Goal: Task Accomplishment & Management: Complete application form

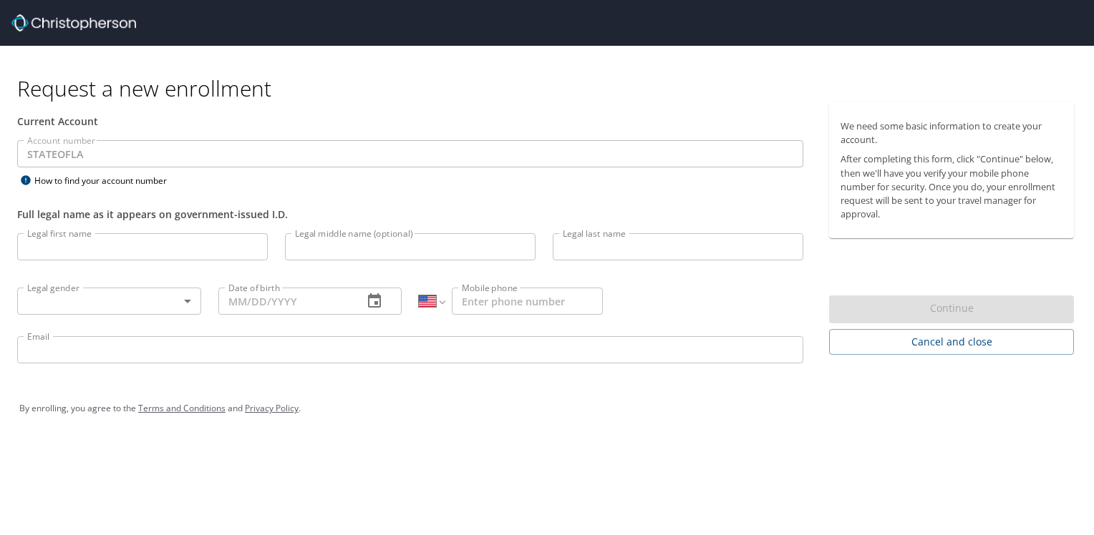
select select "US"
drag, startPoint x: 74, startPoint y: 240, endPoint x: 89, endPoint y: 247, distance: 16.0
click at [78, 238] on input "Legal first name" at bounding box center [142, 246] width 251 height 27
type input "Cathy"
type input "D"
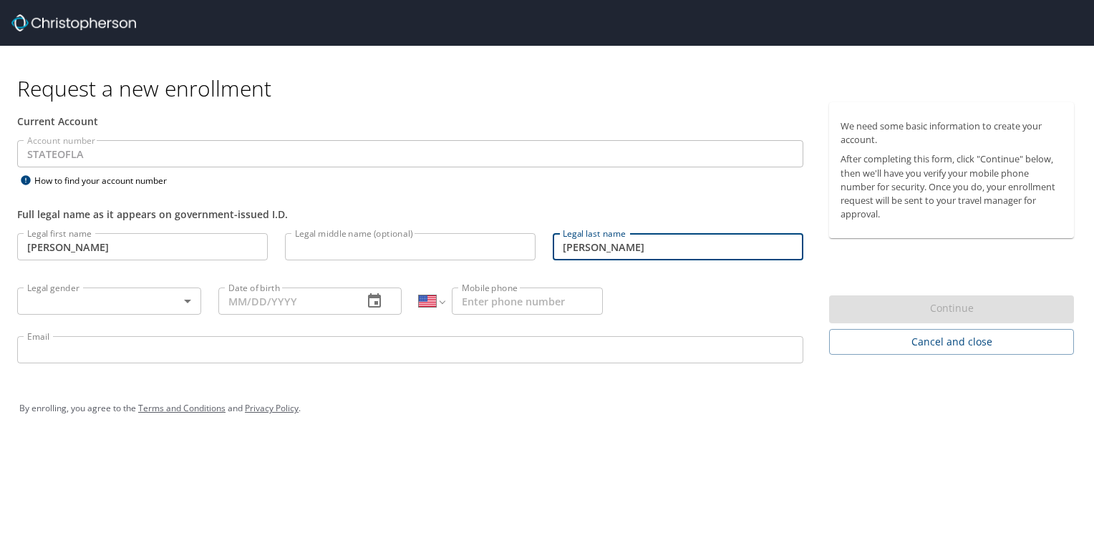
type input "McLeod"
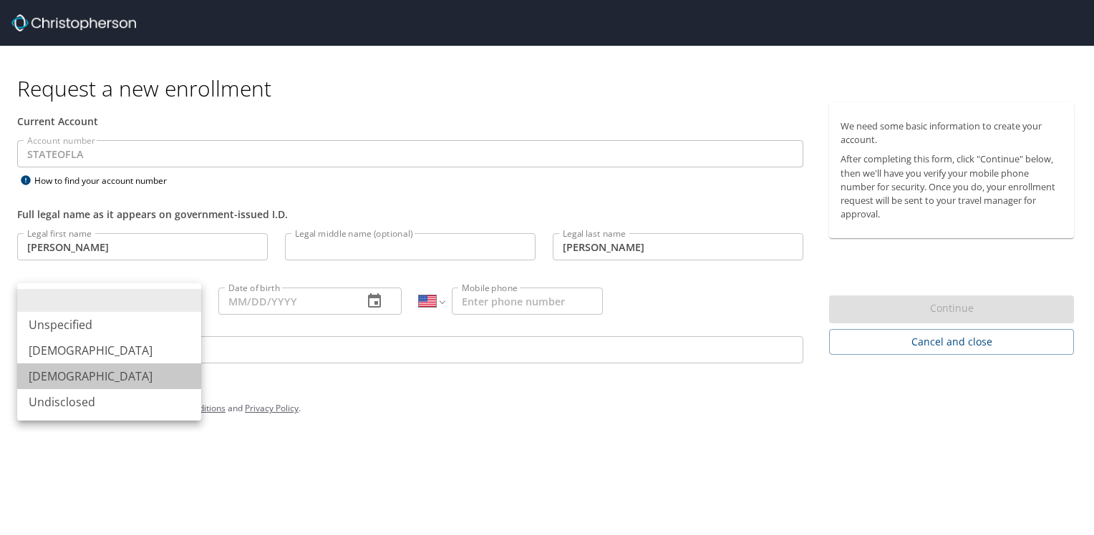
click at [56, 377] on li "Female" at bounding box center [109, 377] width 184 height 26
type input "Female"
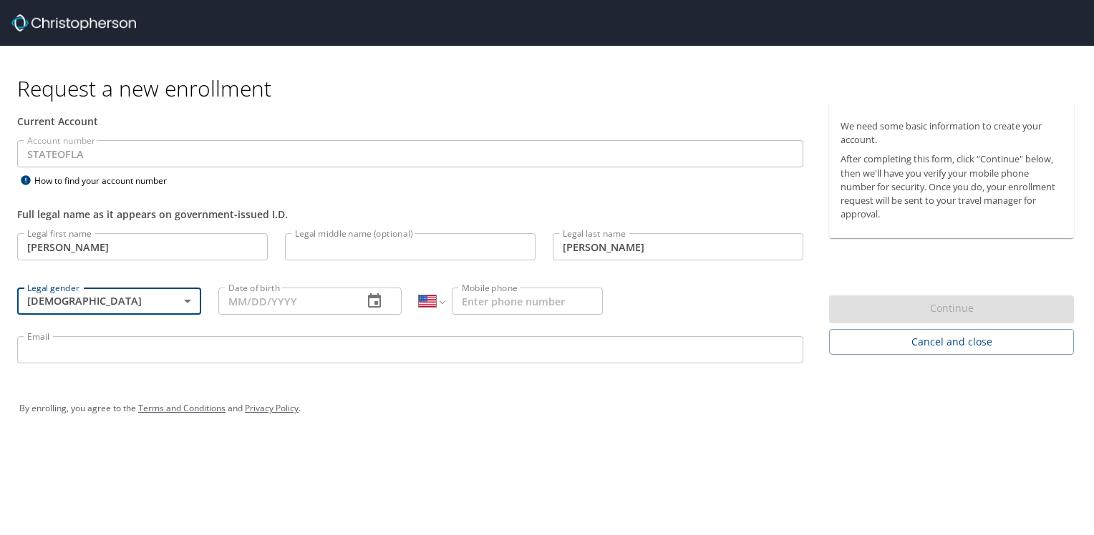
click at [266, 293] on input "Date of birth" at bounding box center [285, 301] width 134 height 27
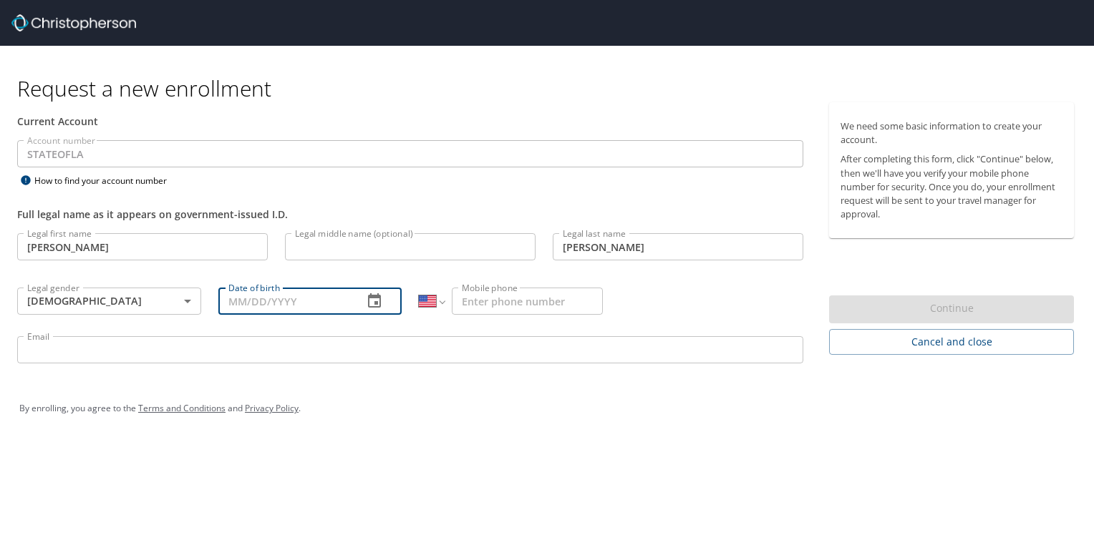
click at [217, 299] on div "Date of birth Date of birth" at bounding box center [310, 300] width 201 height 54
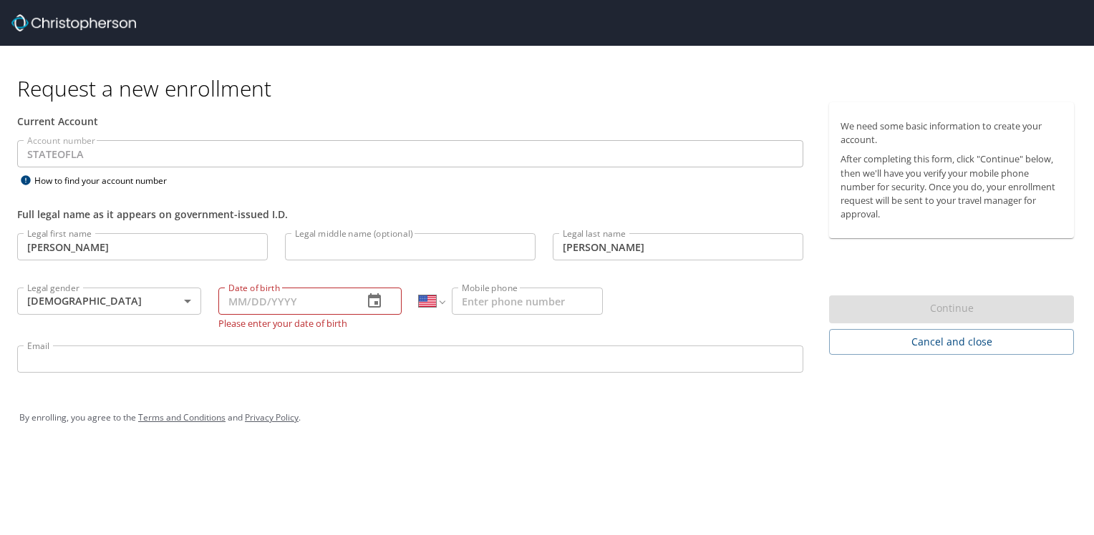
click at [240, 304] on input "Date of birth" at bounding box center [285, 301] width 134 height 27
type input "02/__/____"
click at [248, 296] on input "02/__/____" at bounding box center [285, 301] width 134 height 27
click at [241, 299] on input "02/__/____" at bounding box center [285, 301] width 134 height 27
click at [243, 299] on input "02/__/____" at bounding box center [285, 301] width 134 height 27
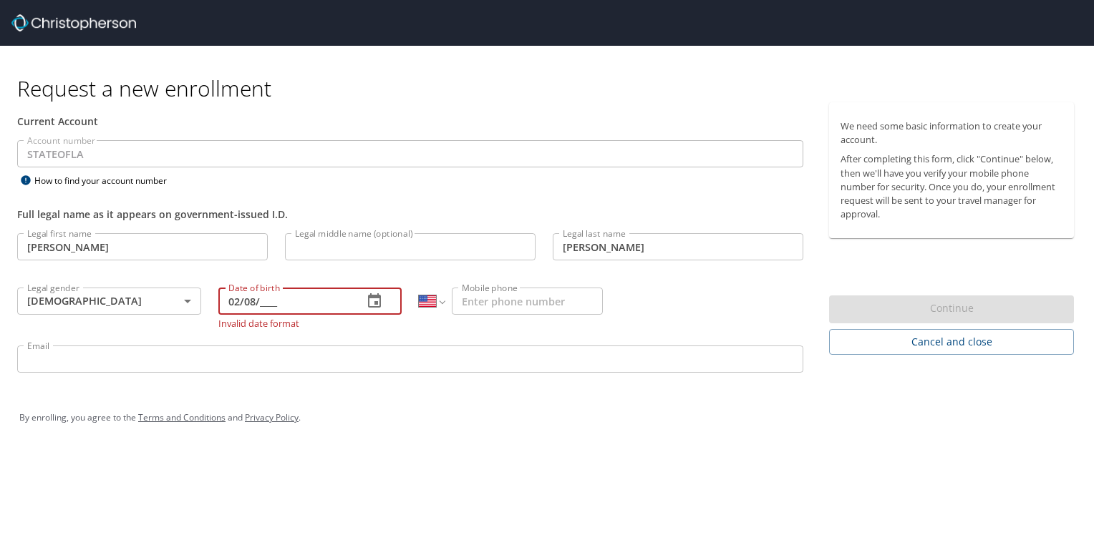
drag, startPoint x: 260, startPoint y: 299, endPoint x: 273, endPoint y: 316, distance: 21.5
click at [260, 299] on input "02/08/____" at bounding box center [285, 301] width 134 height 27
type input "02/08/1997"
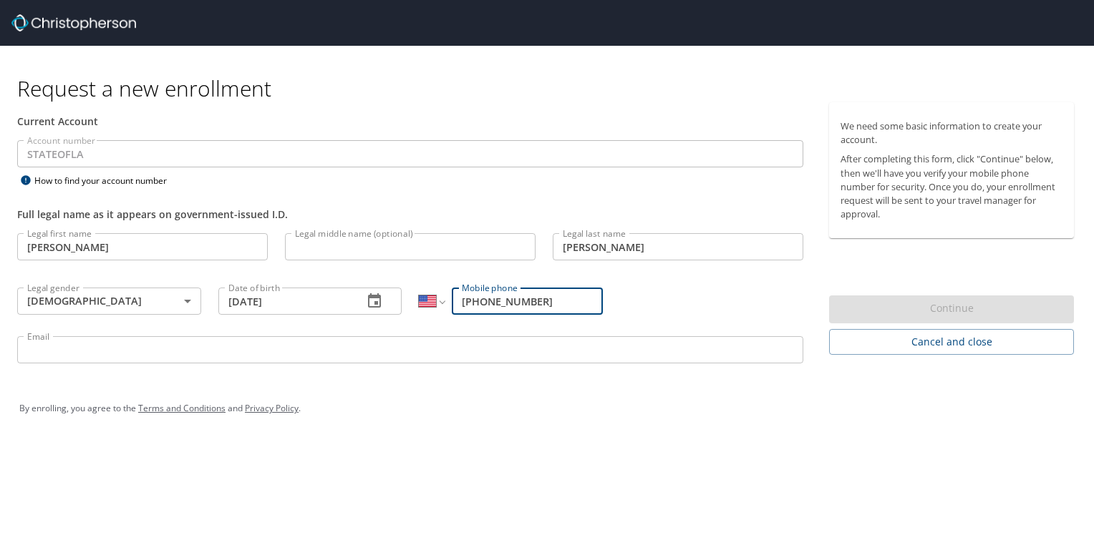
type input "(225) 650-4250"
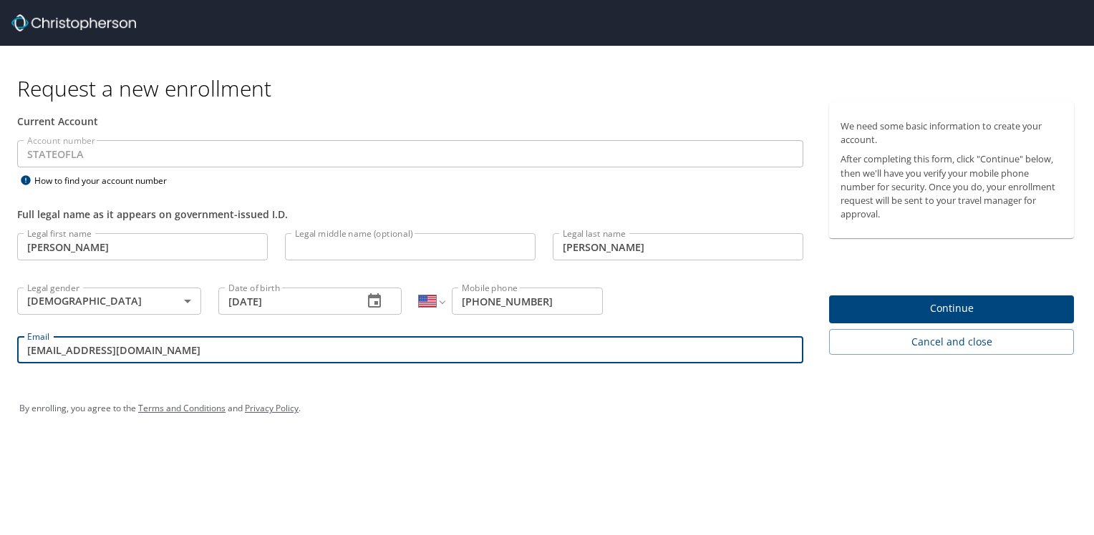
type input "cathydmcleod@yahoo.com"
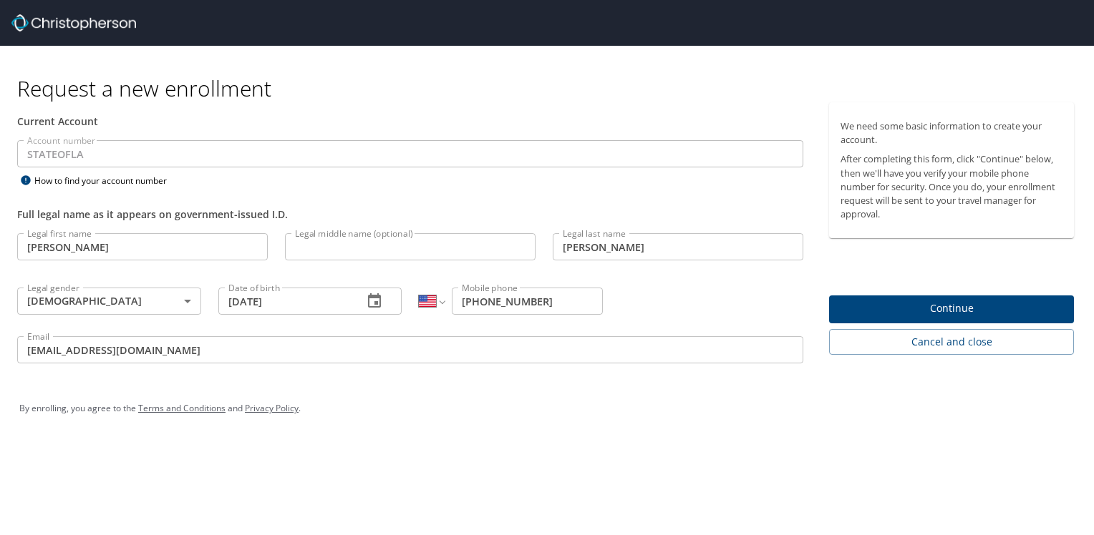
click at [976, 307] on span "Continue" at bounding box center [951, 309] width 222 height 18
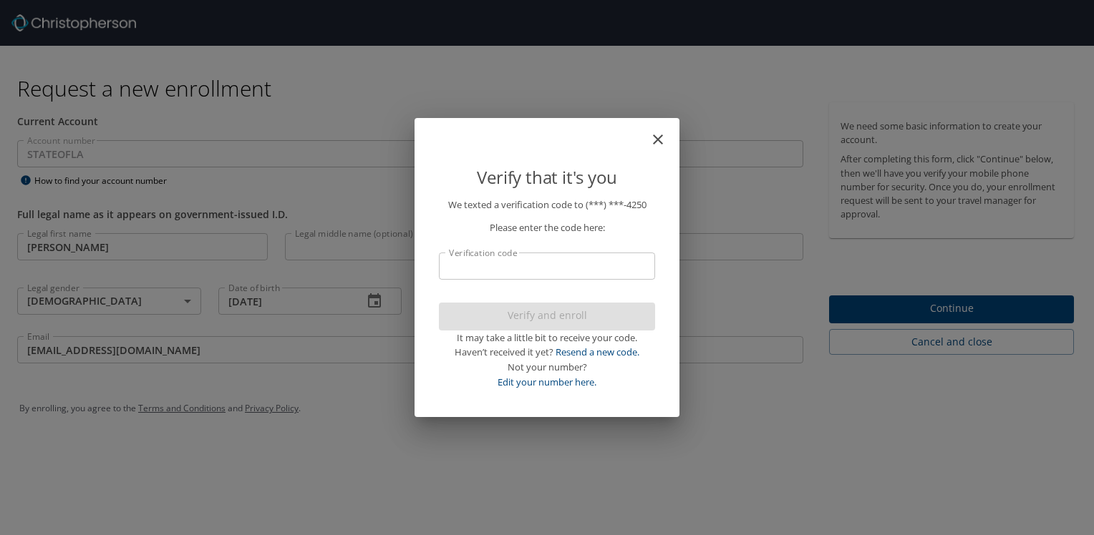
click at [540, 273] on input "Verification code" at bounding box center [547, 266] width 216 height 27
type input "645"
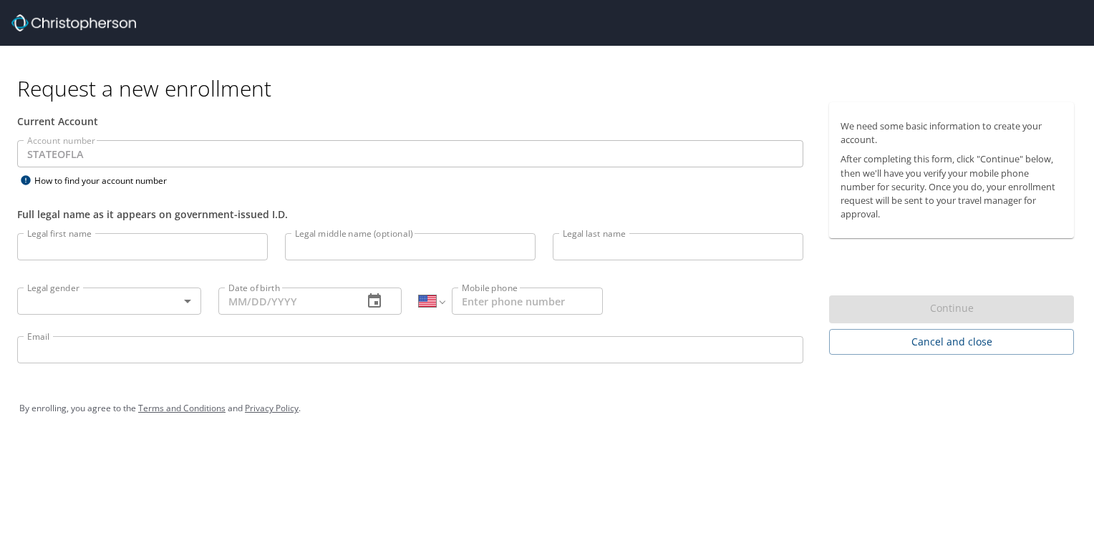
select select "US"
drag, startPoint x: 144, startPoint y: 262, endPoint x: 149, endPoint y: 251, distance: 11.8
click at [148, 257] on div "Legal first name Legal first name" at bounding box center [143, 249] width 268 height 49
click at [150, 248] on input "Legal first name" at bounding box center [142, 246] width 251 height 27
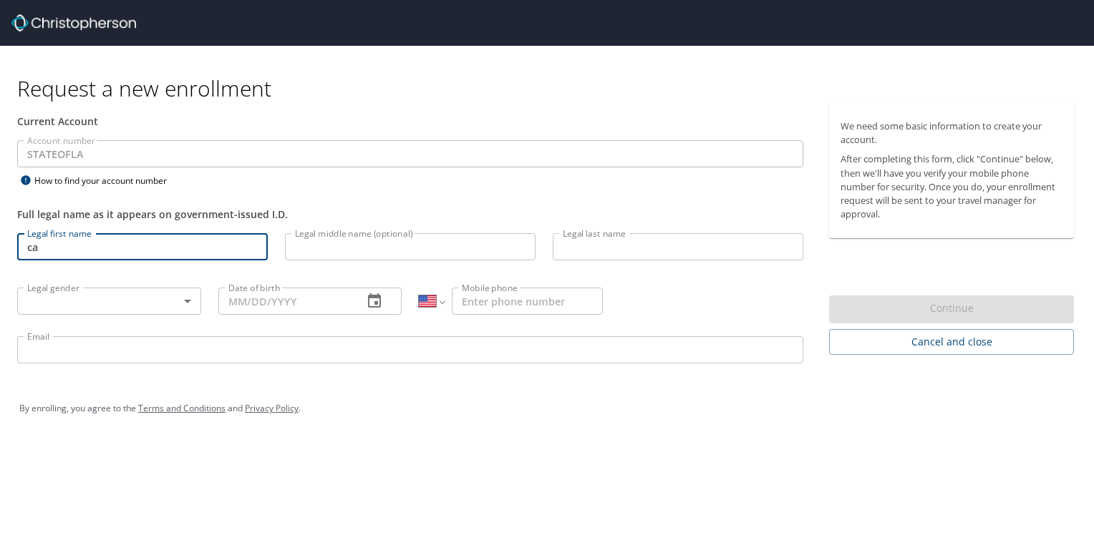
type input "c"
type input "Cathy"
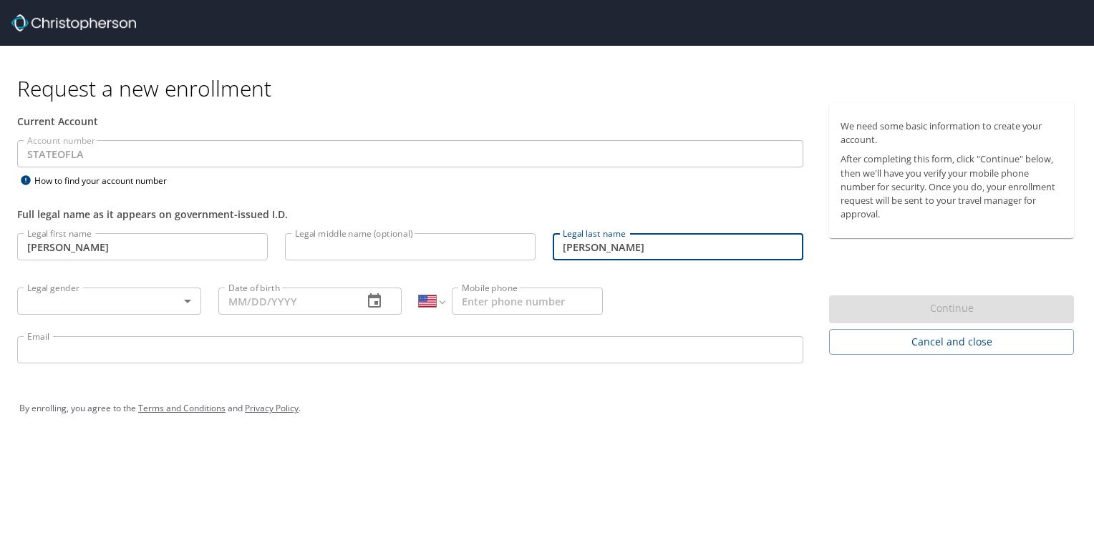
type input "McLeod"
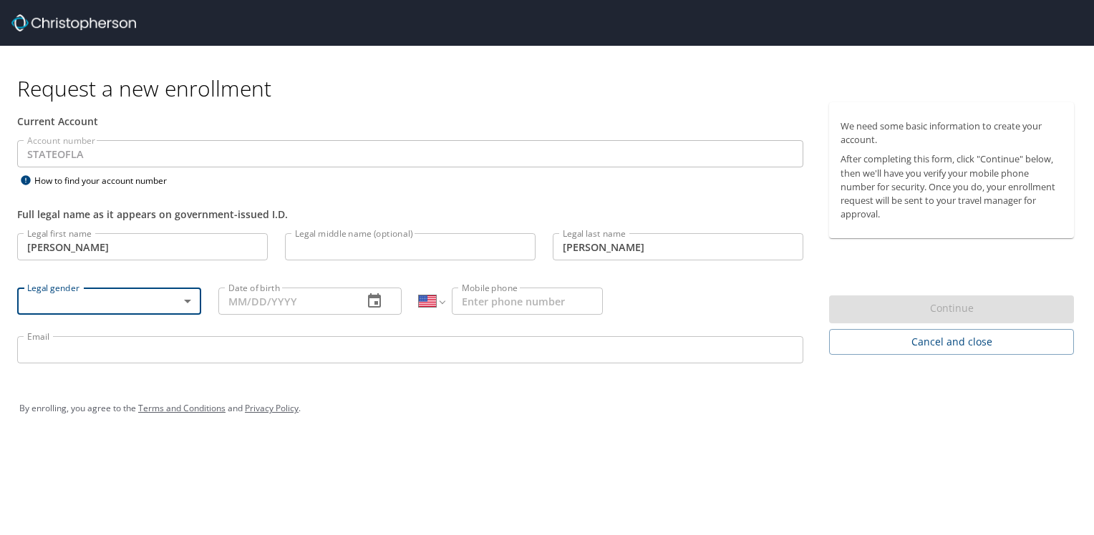
click at [67, 295] on body "Request a new enrollment Current Account Account number STATEOFLA Account numbe…" at bounding box center [547, 267] width 1094 height 535
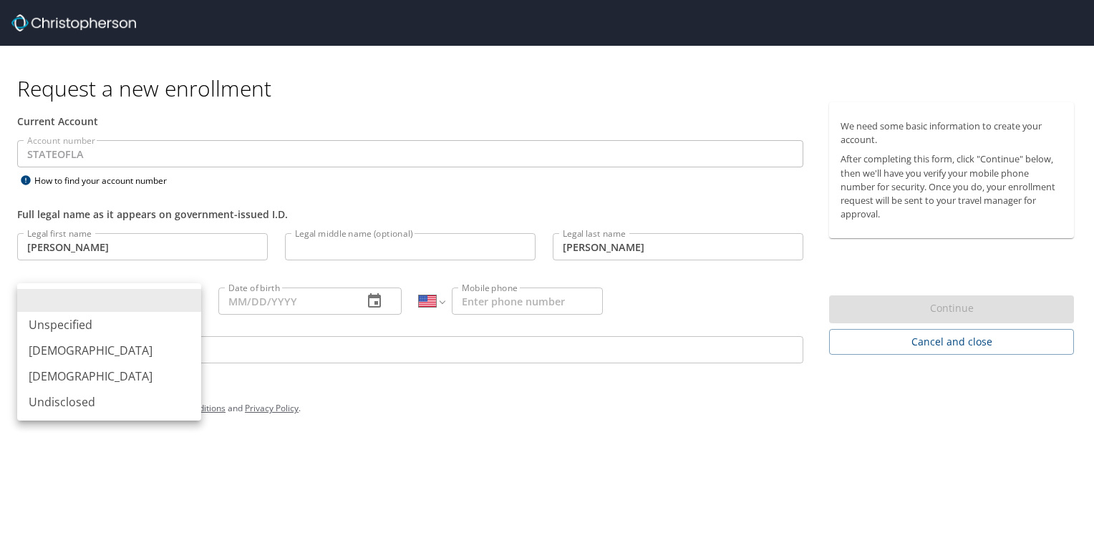
click at [107, 301] on li at bounding box center [109, 300] width 184 height 23
click at [92, 303] on body "Request a new enrollment Current Account Account number STATEOFLA Account numbe…" at bounding box center [547, 267] width 1094 height 535
click at [57, 379] on li "Female" at bounding box center [109, 377] width 184 height 26
type input "Female"
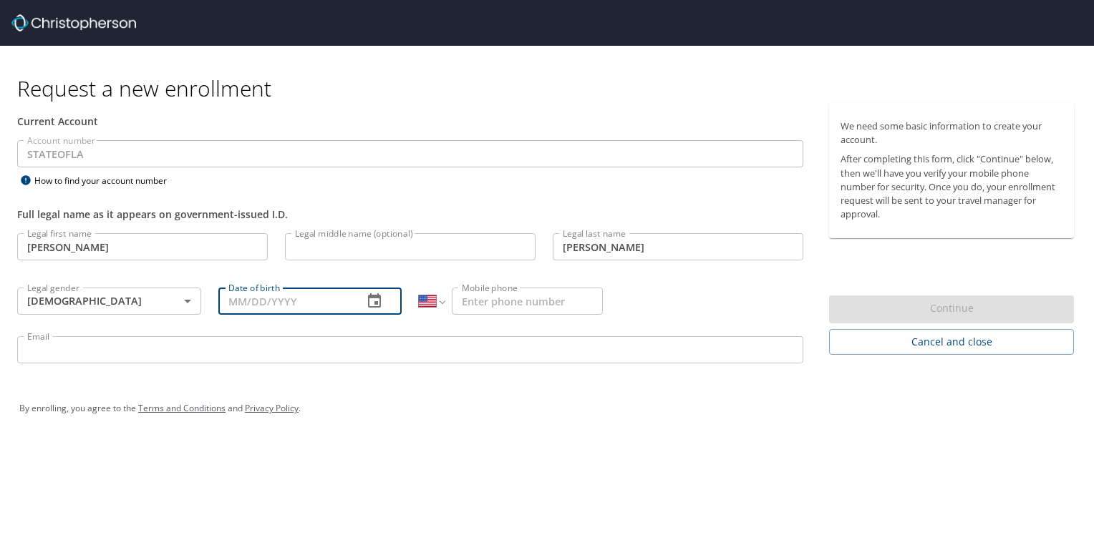
click at [315, 299] on input "Date of birth" at bounding box center [285, 301] width 134 height 27
type input "02/08/1997"
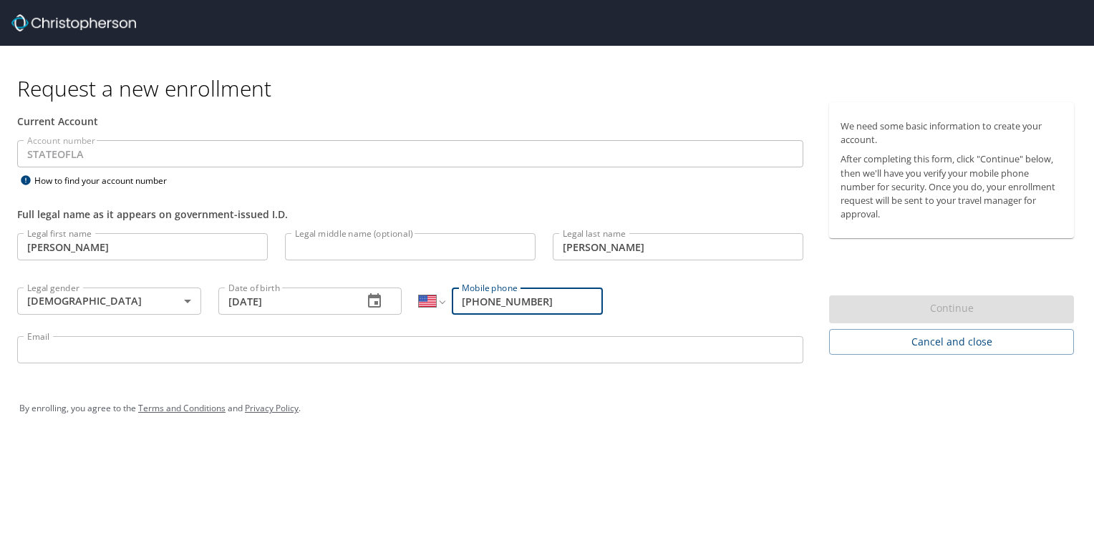
type input "(225) 650-4250"
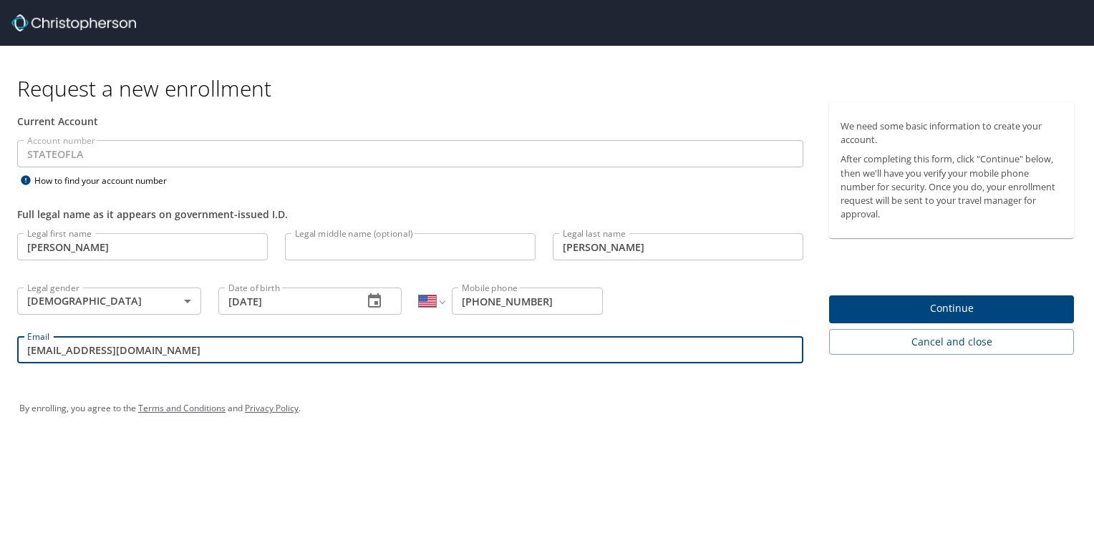
type input "cathydmcleod@yahoo.com"
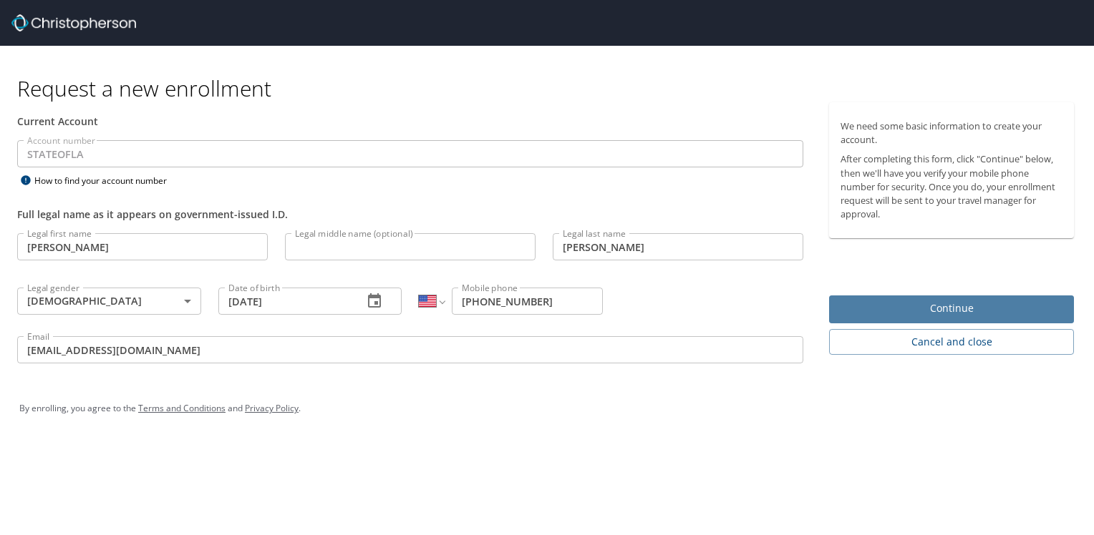
click at [873, 304] on span "Continue" at bounding box center [951, 309] width 222 height 18
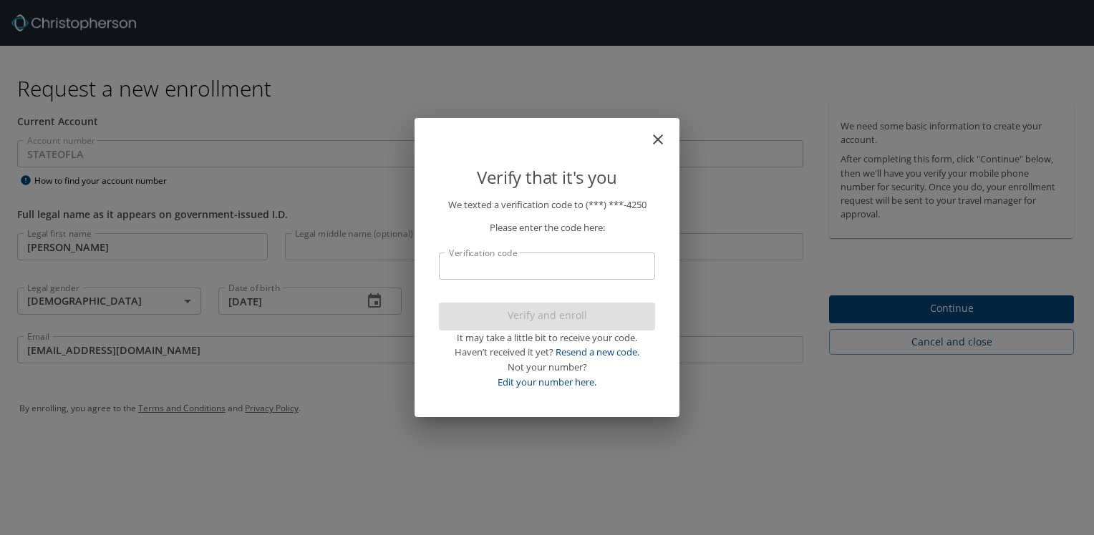
click at [501, 251] on p "We texted a verification code to (***) ***- 4250 Please enter the code here: Ve…" at bounding box center [547, 294] width 216 height 193
click at [495, 261] on input "Verification code" at bounding box center [547, 266] width 216 height 27
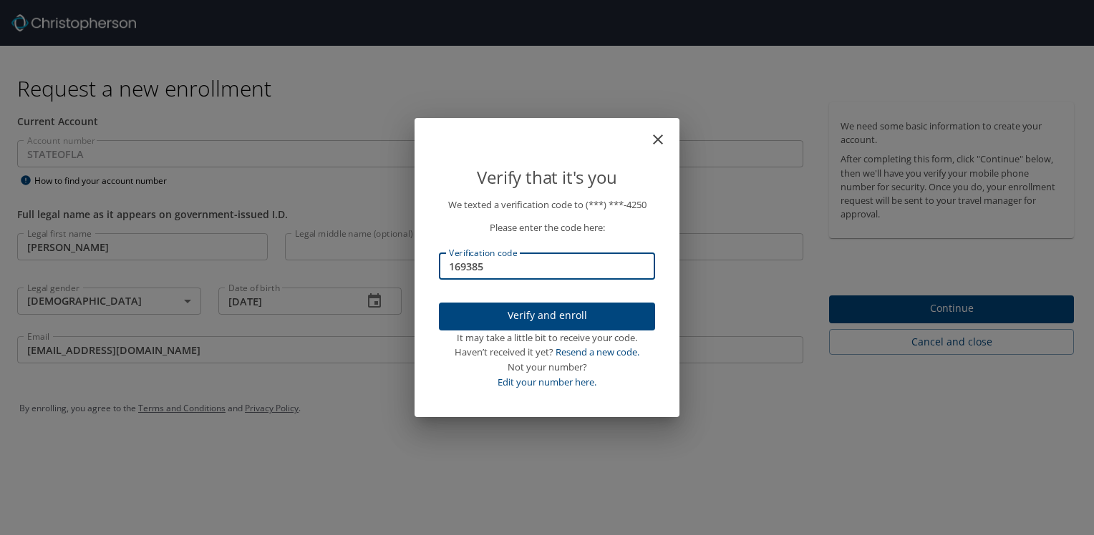
type input "169385"
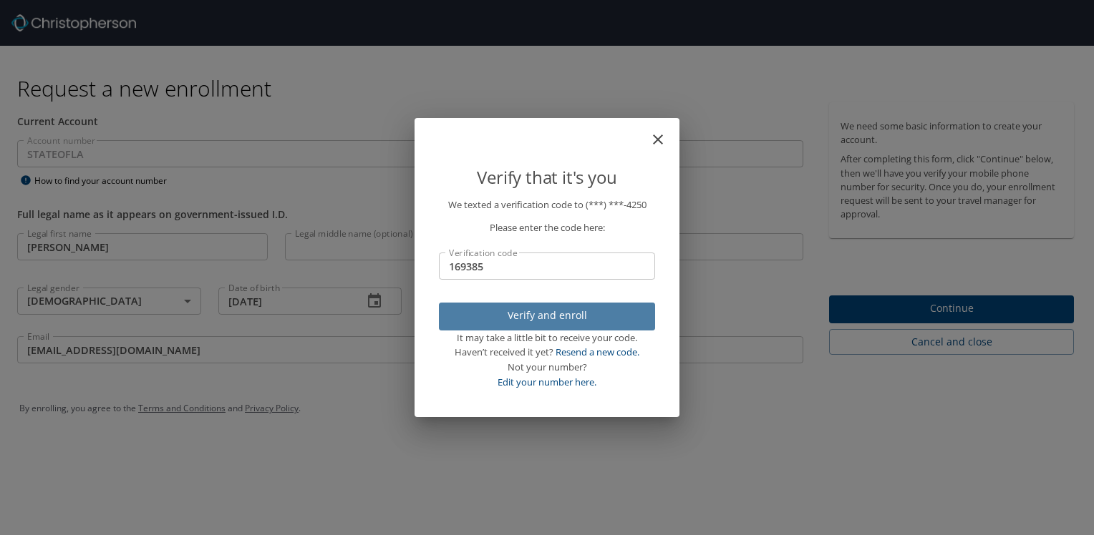
click at [540, 319] on span "Verify and enroll" at bounding box center [546, 316] width 193 height 18
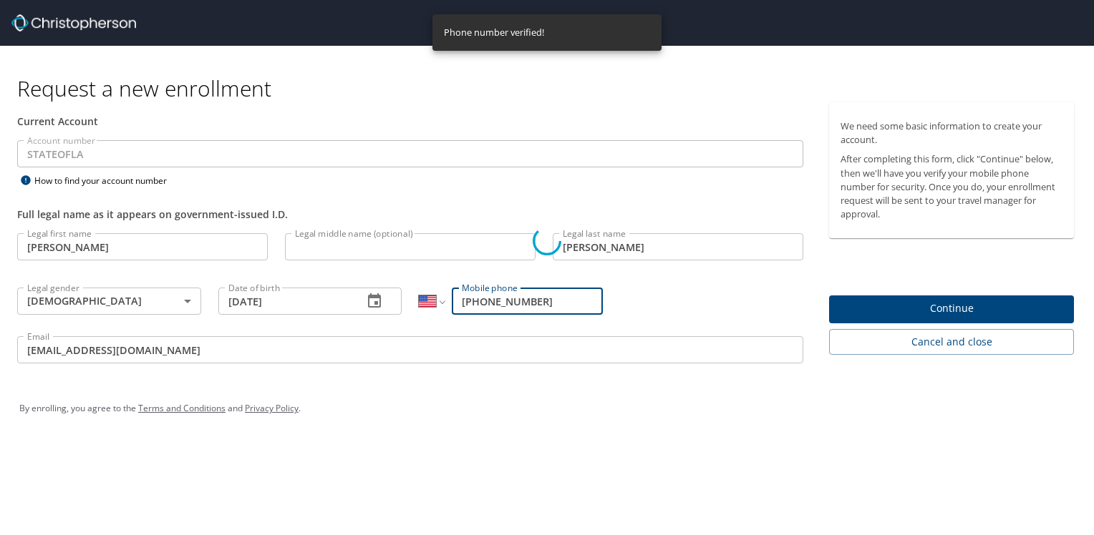
click at [913, 307] on div "Verify that it's you We texted a verification code to (***) ***- 4250 Please en…" at bounding box center [547, 267] width 1094 height 535
click at [223, 344] on div "Verify that it's you We texted a verification code to (***) ***- 4250 Please en…" at bounding box center [547, 267] width 1094 height 535
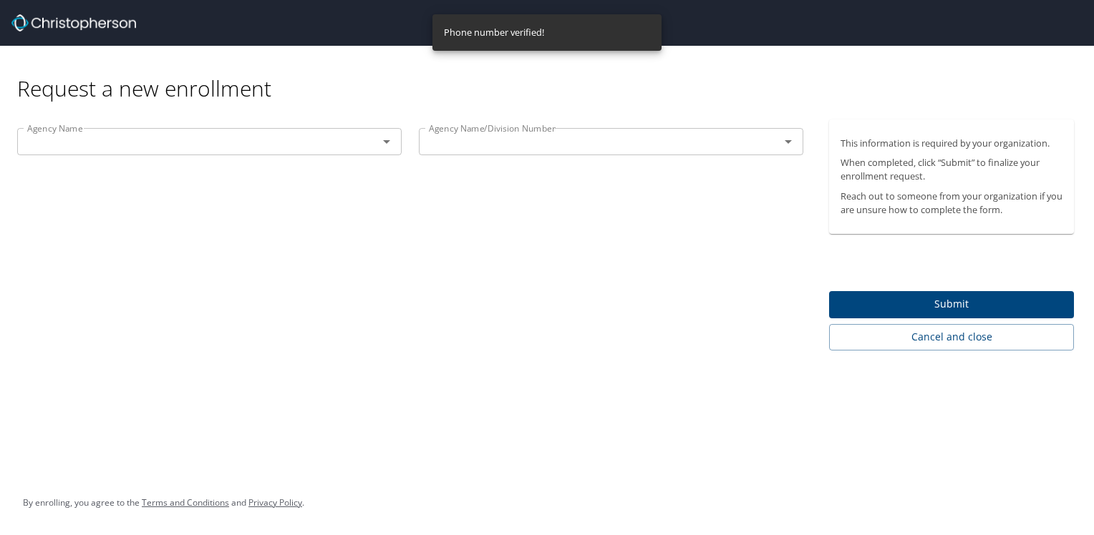
click at [196, 152] on div "Agency Name" at bounding box center [209, 141] width 384 height 27
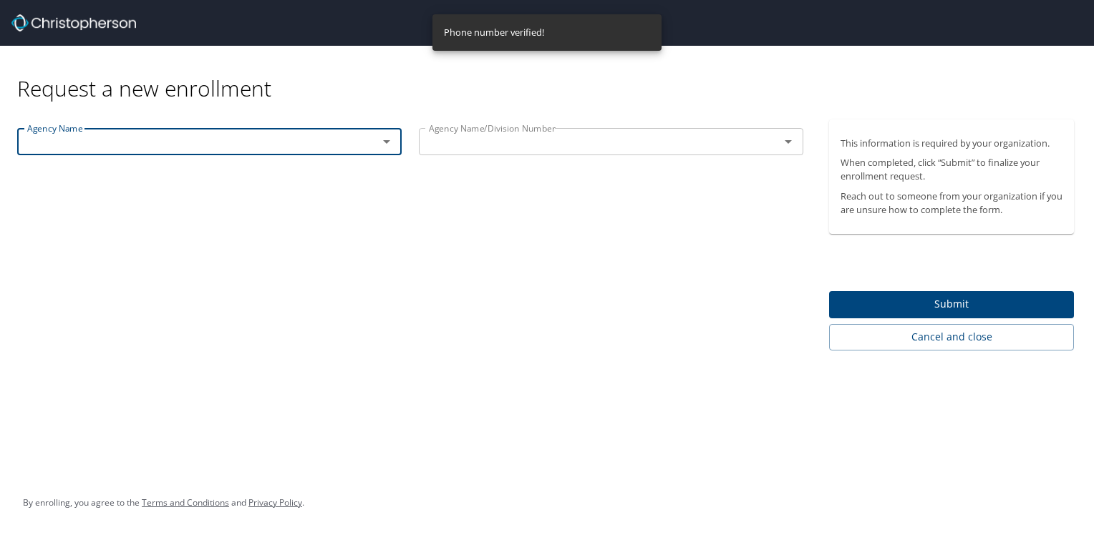
click at [391, 140] on icon "Open" at bounding box center [386, 141] width 17 height 17
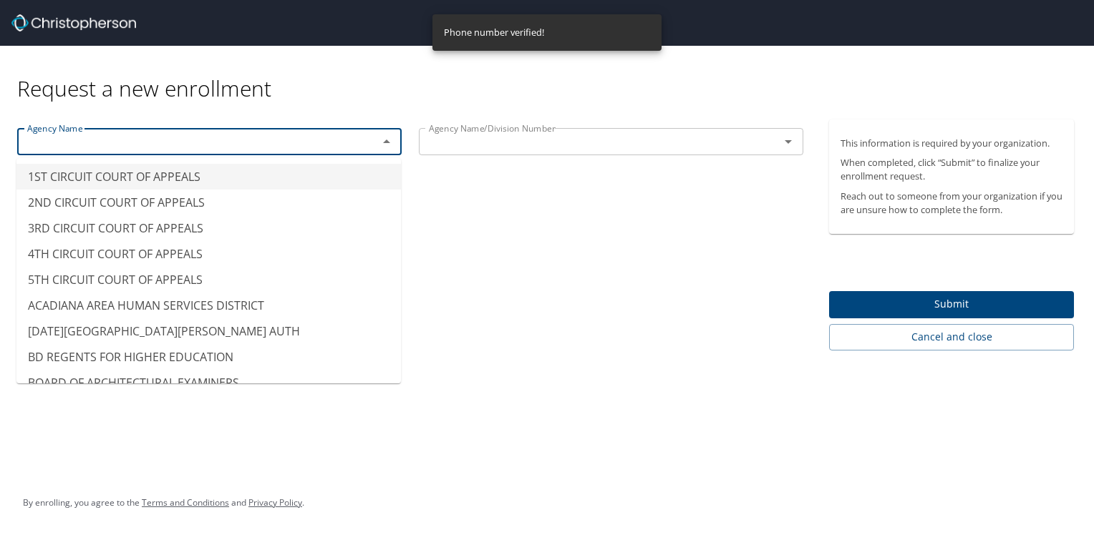
click at [387, 139] on icon "Close" at bounding box center [386, 141] width 17 height 17
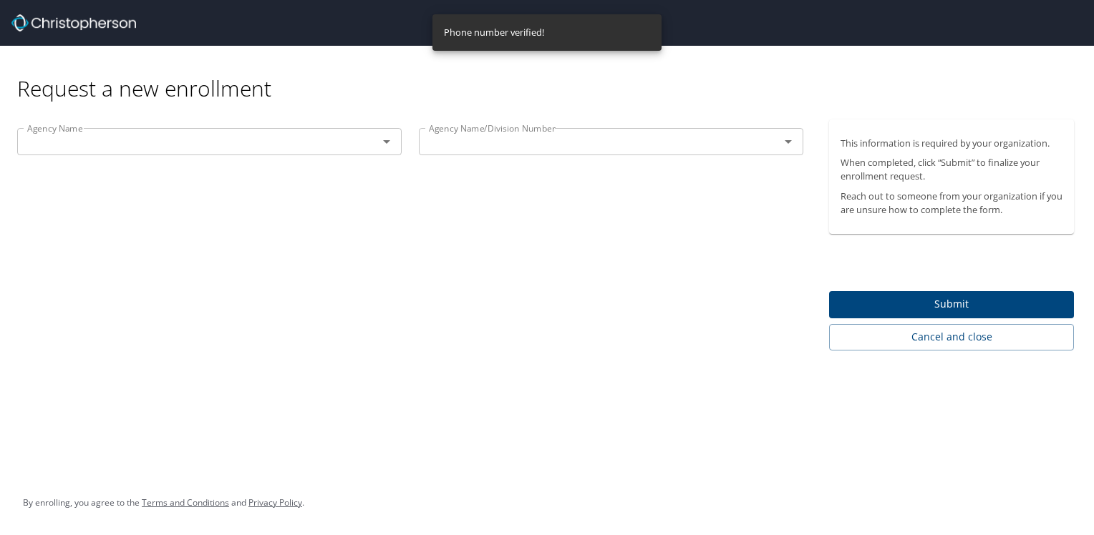
click at [236, 170] on div "Agency Name Agency Name Agency Name/Division Number Agency Name/Division Number" at bounding box center [410, 235] width 820 height 231
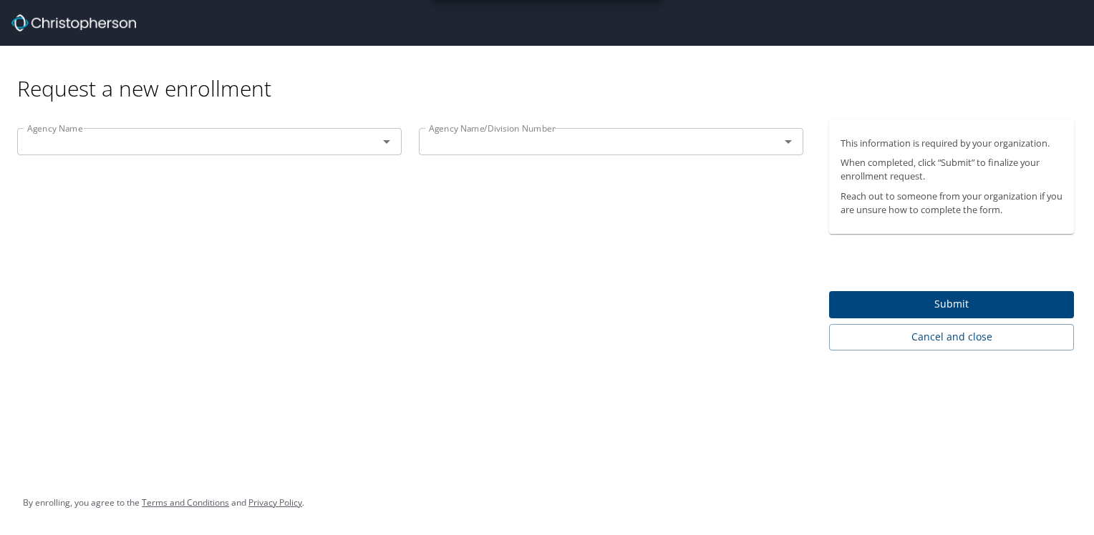
click at [172, 145] on input "text" at bounding box center [188, 141] width 334 height 19
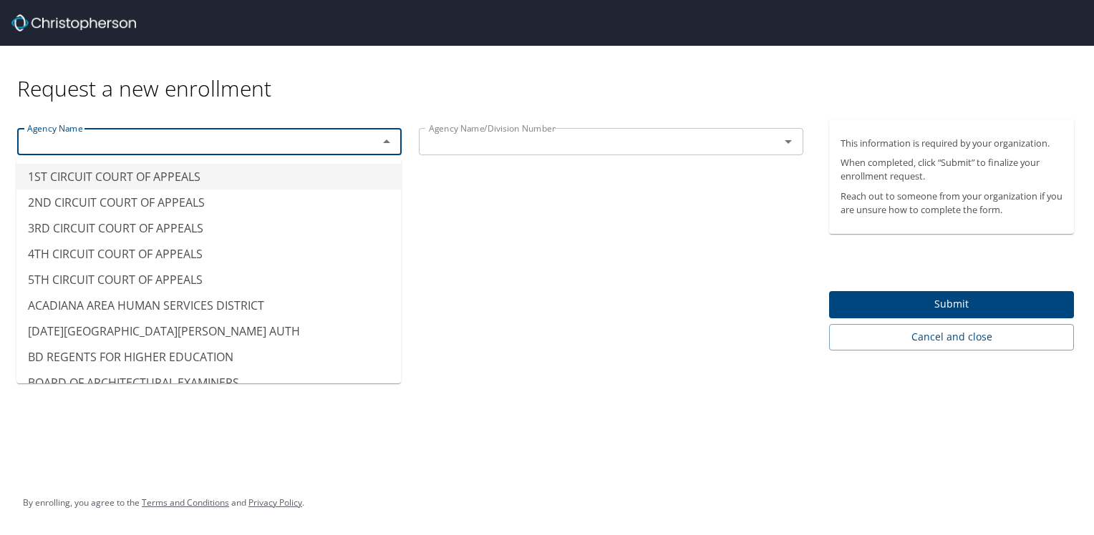
click at [517, 150] on input "text" at bounding box center [590, 141] width 334 height 19
type input "1ST CIRCUIT COURT OF APPEALS"
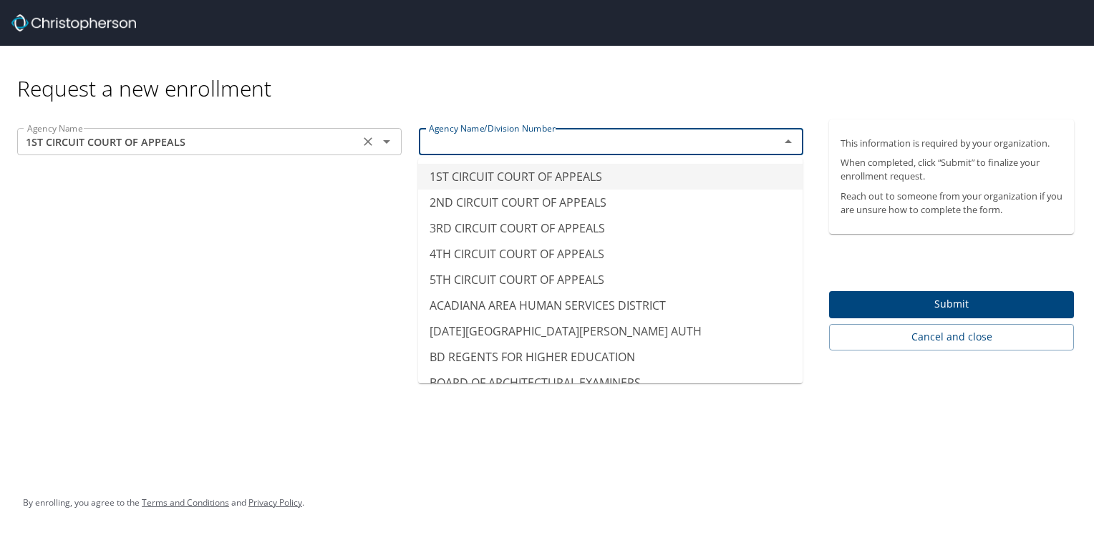
click at [331, 144] on input "1ST CIRCUIT COURT OF APPEALS" at bounding box center [188, 141] width 334 height 19
type input "1ST CIRCUIT COURT OF APPEALS"
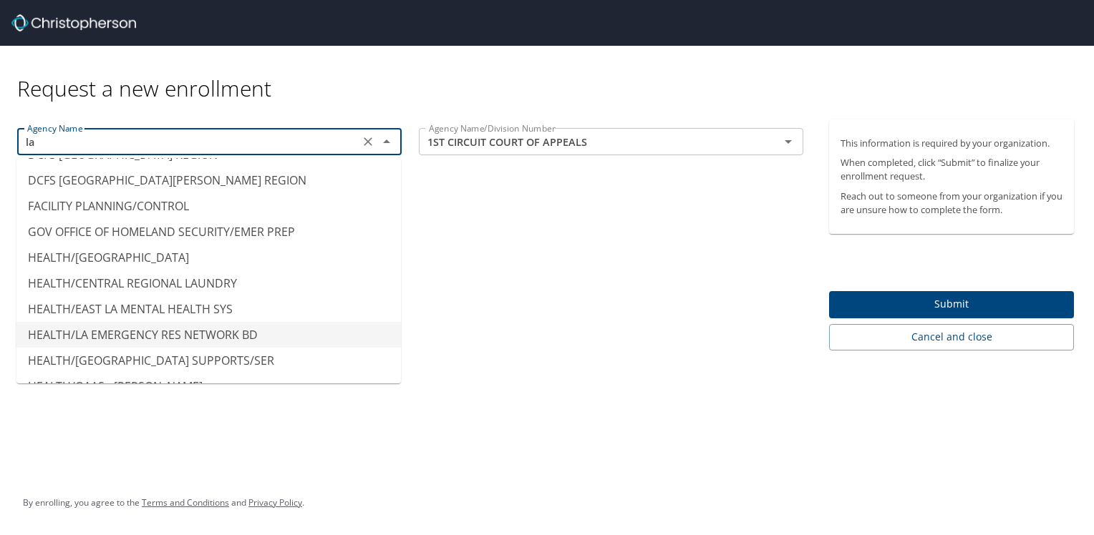
scroll to position [429, 0]
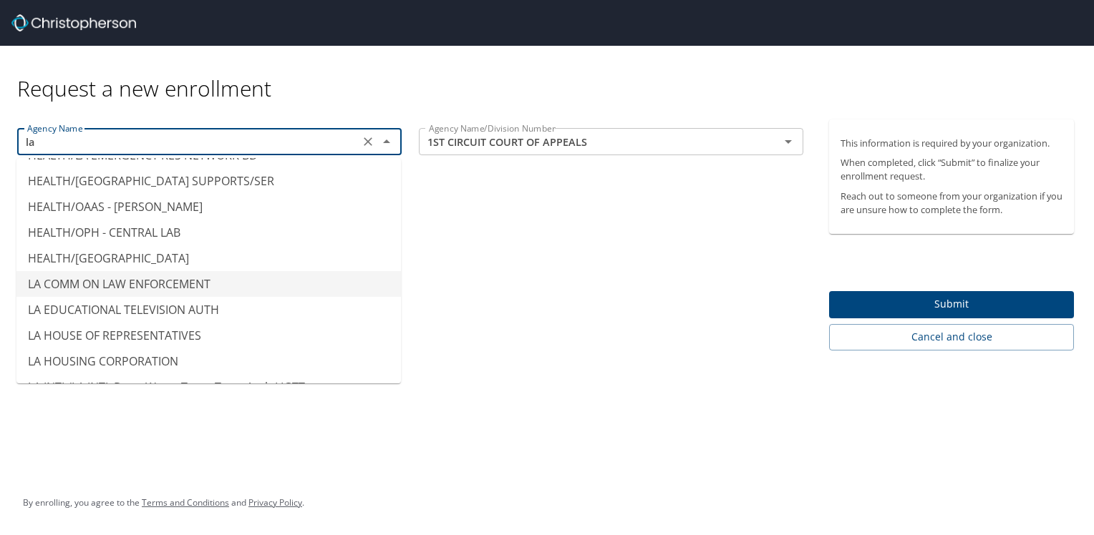
click at [293, 242] on ul "BOARD OF LA AUCTIONEERS LICENSING BOARD OF REG PROF ENGR/LAND SURVEYOR CIVIL AI…" at bounding box center [208, 270] width 384 height 225
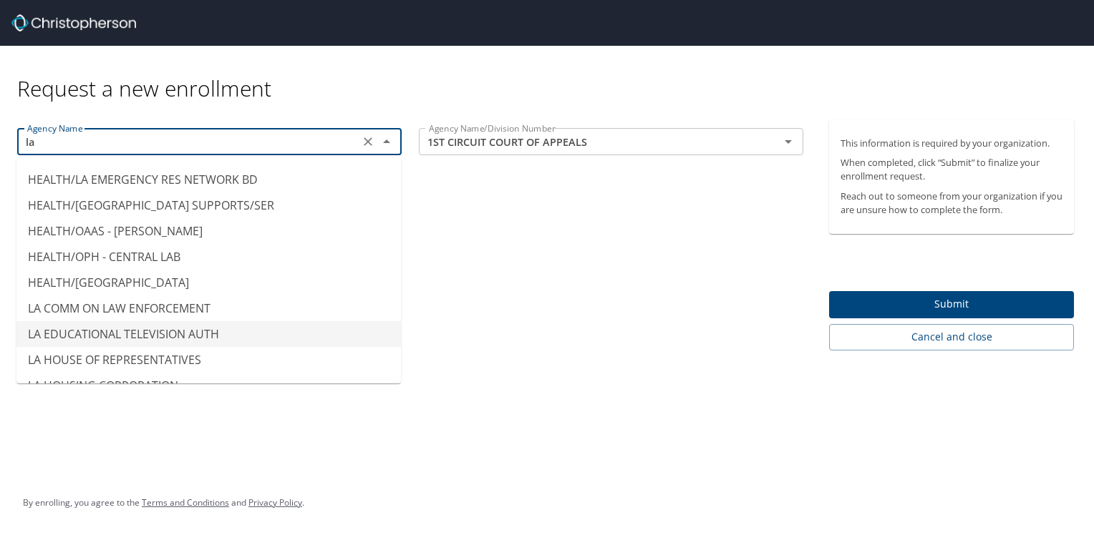
click at [167, 331] on li "LA EDUCATIONAL TELEVISION AUTH" at bounding box center [208, 334] width 384 height 26
type input "LA EDUCATIONAL TELEVISION AUTH"
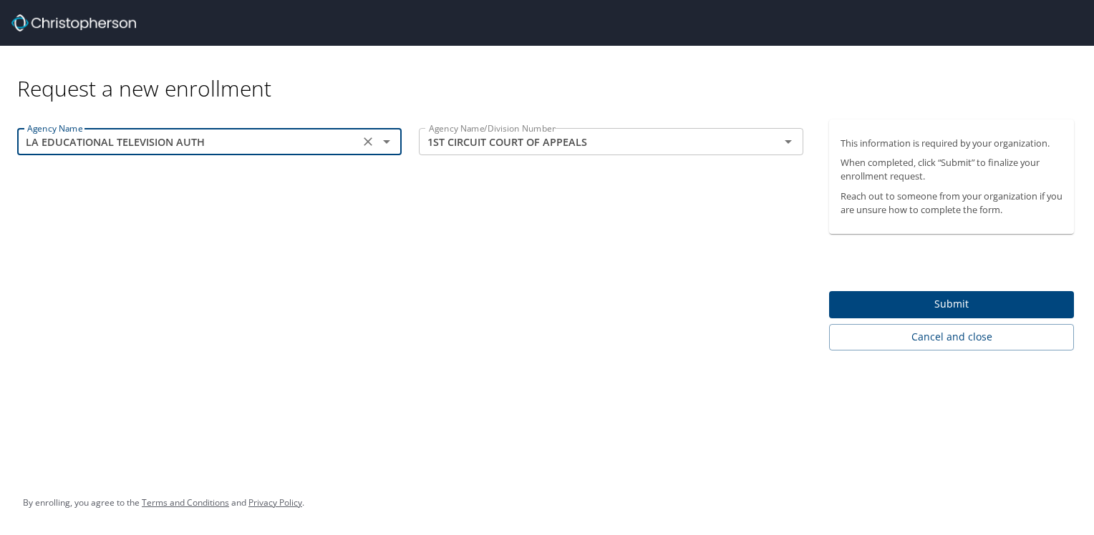
click at [365, 142] on icon "Clear" at bounding box center [368, 142] width 14 height 14
click at [387, 142] on icon "Open" at bounding box center [386, 142] width 7 height 4
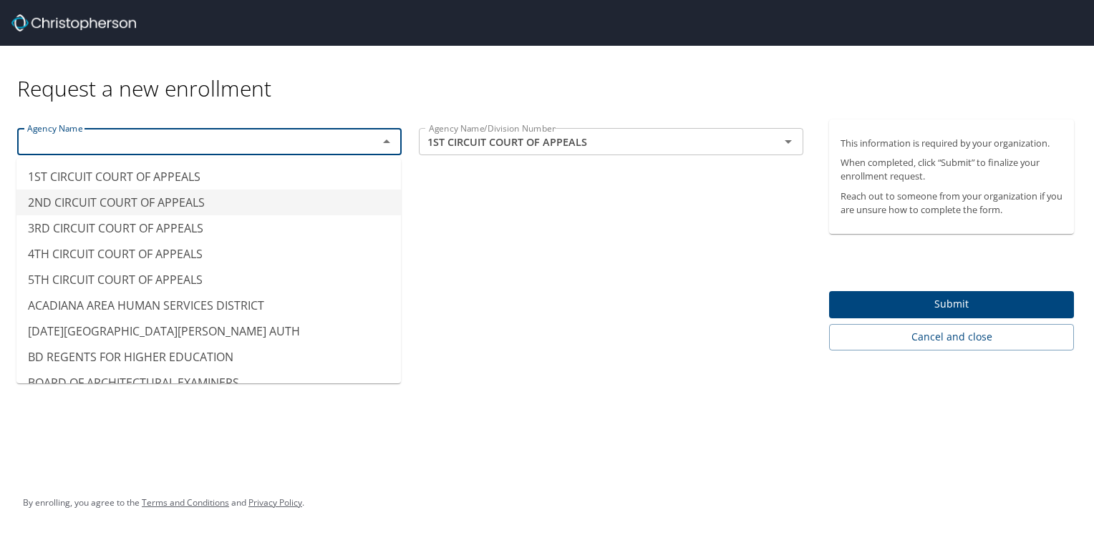
scroll to position [1360, 0]
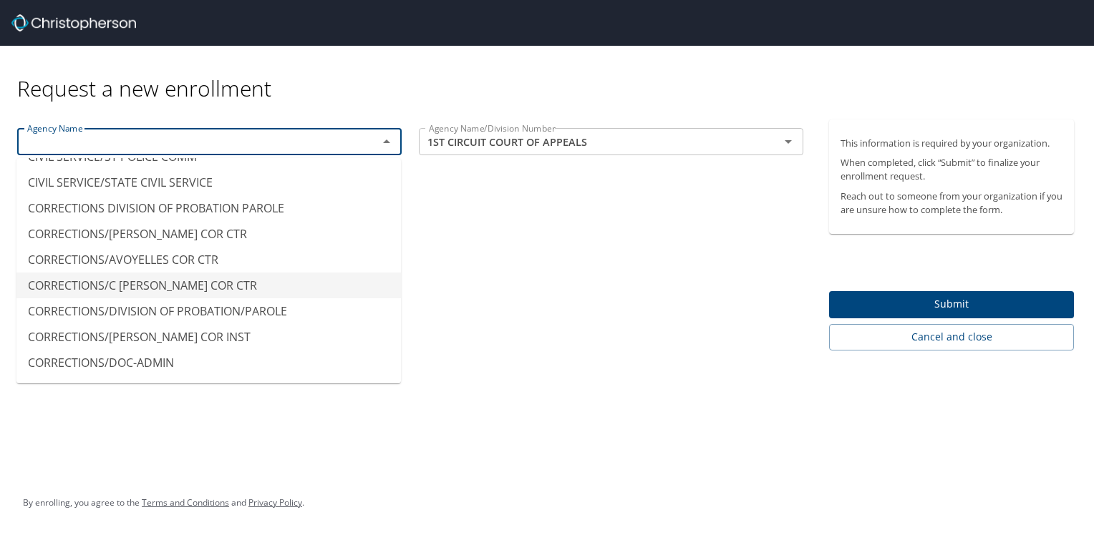
click at [218, 274] on li "CORRECTIONS/C PAUL PHELPS COR CTR" at bounding box center [208, 286] width 384 height 26
type input "CORRECTIONS/C PAUL PHELPS COR CTR"
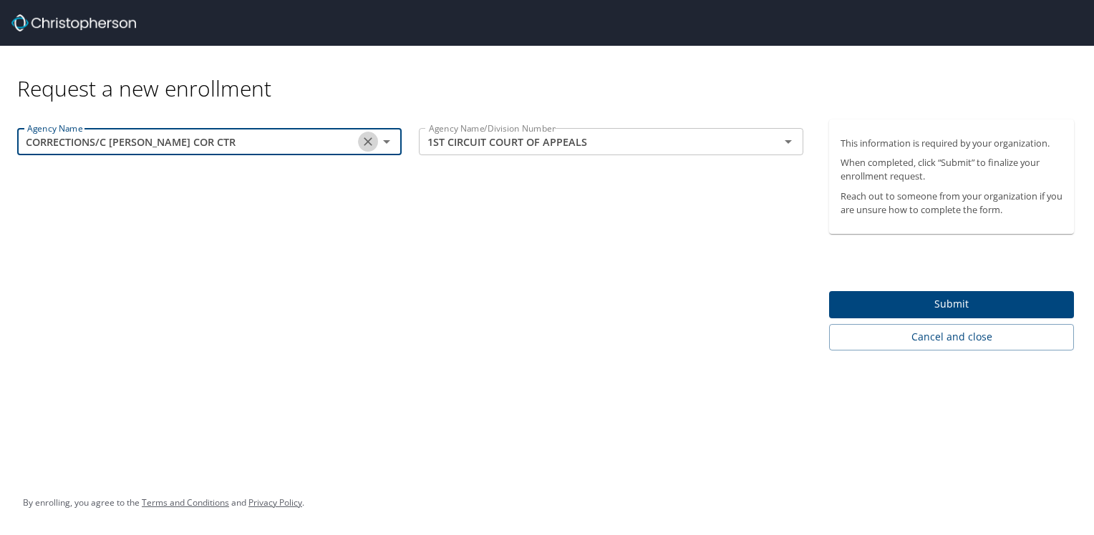
click at [367, 142] on icon "Clear" at bounding box center [368, 142] width 14 height 14
click at [387, 142] on icon "Open" at bounding box center [386, 141] width 17 height 17
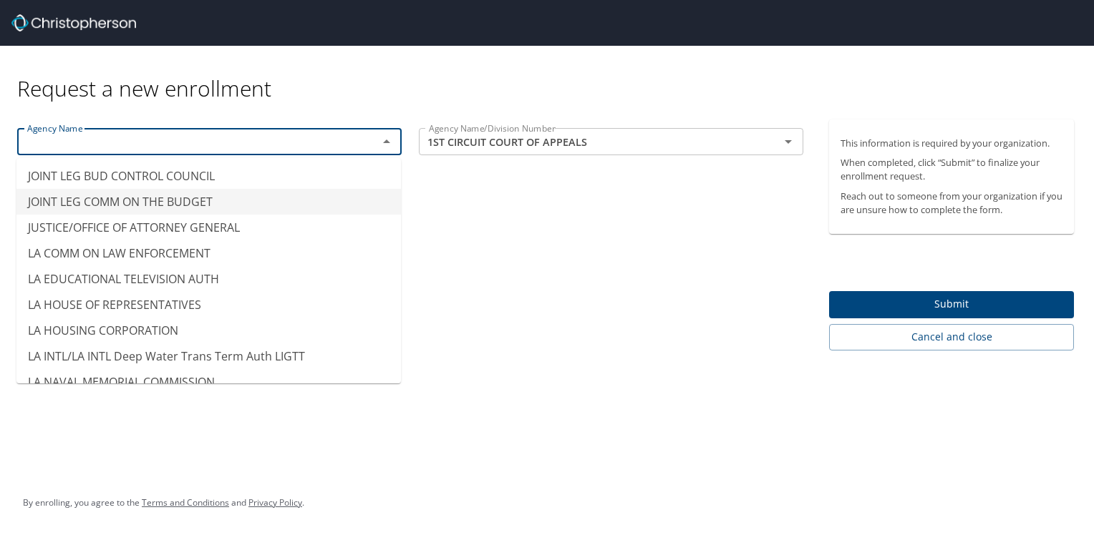
scroll to position [5870, 0]
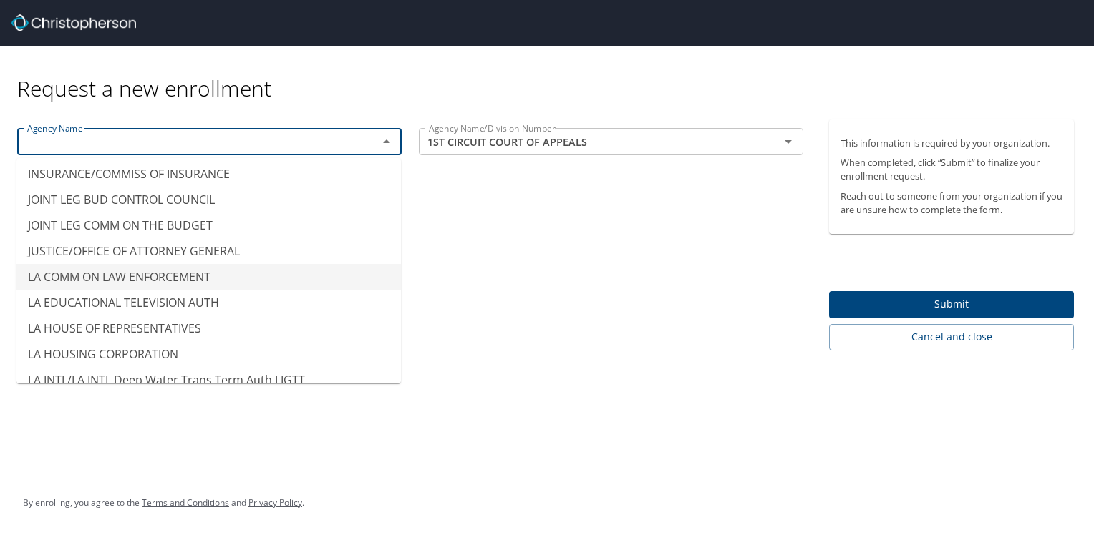
click at [127, 264] on li "LA COMM ON LAW ENFORCEMENT" at bounding box center [208, 277] width 384 height 26
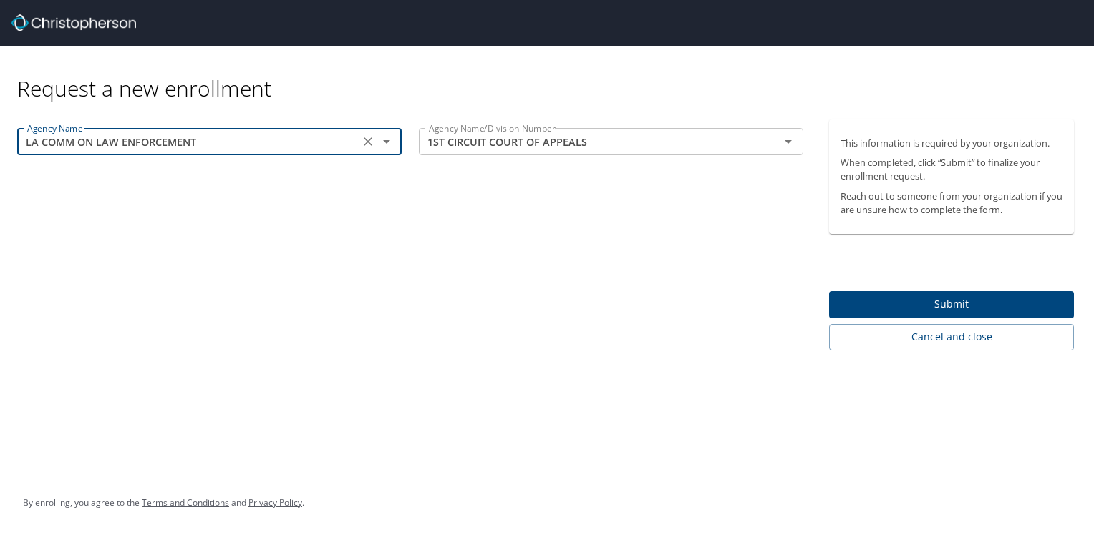
type input "LA COMM ON LAW ENFORCEMENT"
click at [485, 145] on input "1ST CIRCUIT COURT OF APPEALS" at bounding box center [590, 141] width 334 height 19
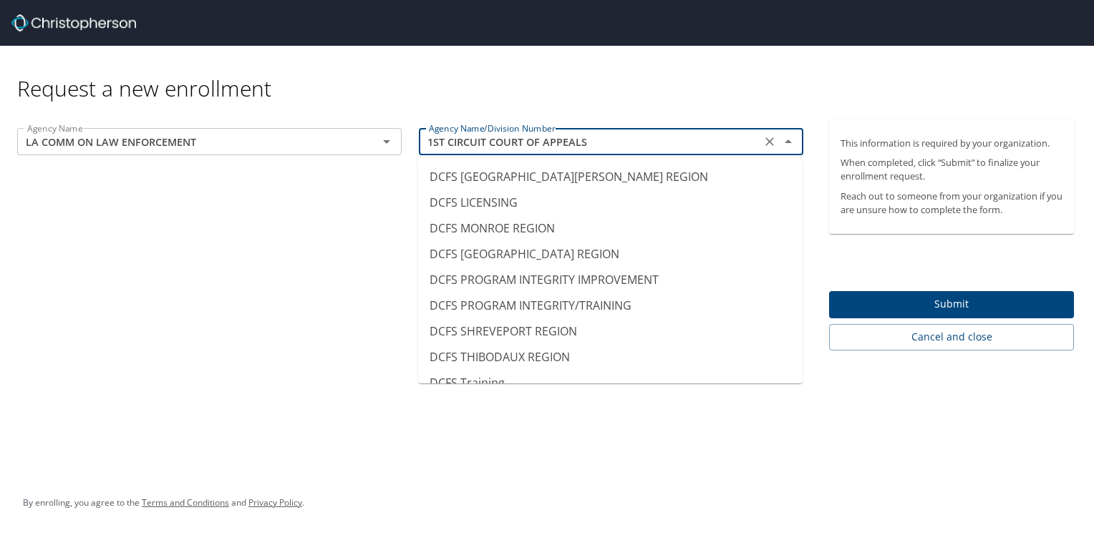
scroll to position [0, 0]
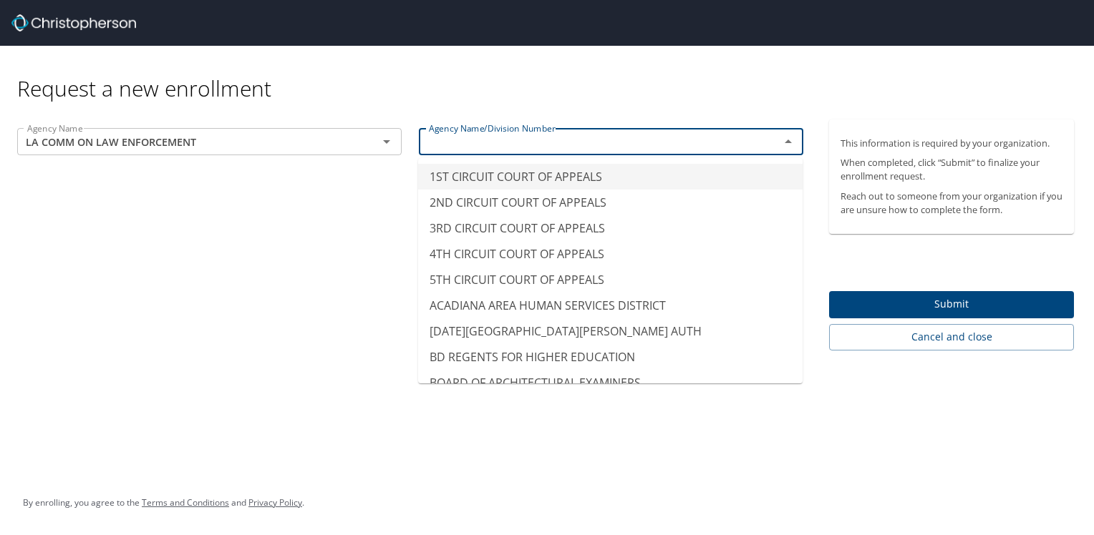
click at [521, 52] on div "Request a new enrollment" at bounding box center [551, 74] width 1068 height 57
click at [512, 137] on input "1ST CIRCUIT COURT OF APPEALS" at bounding box center [590, 141] width 334 height 19
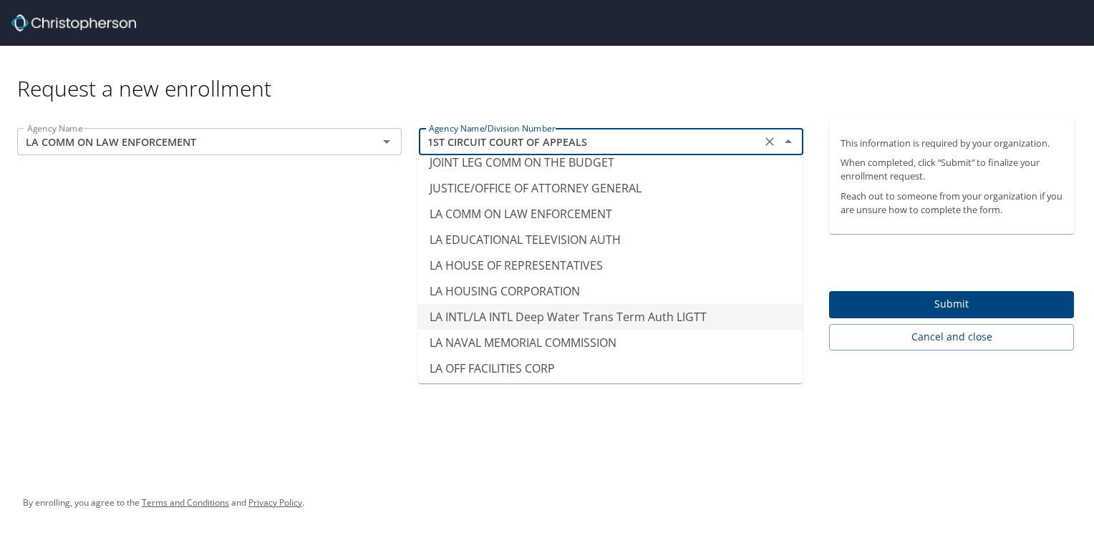
scroll to position [5870, 0]
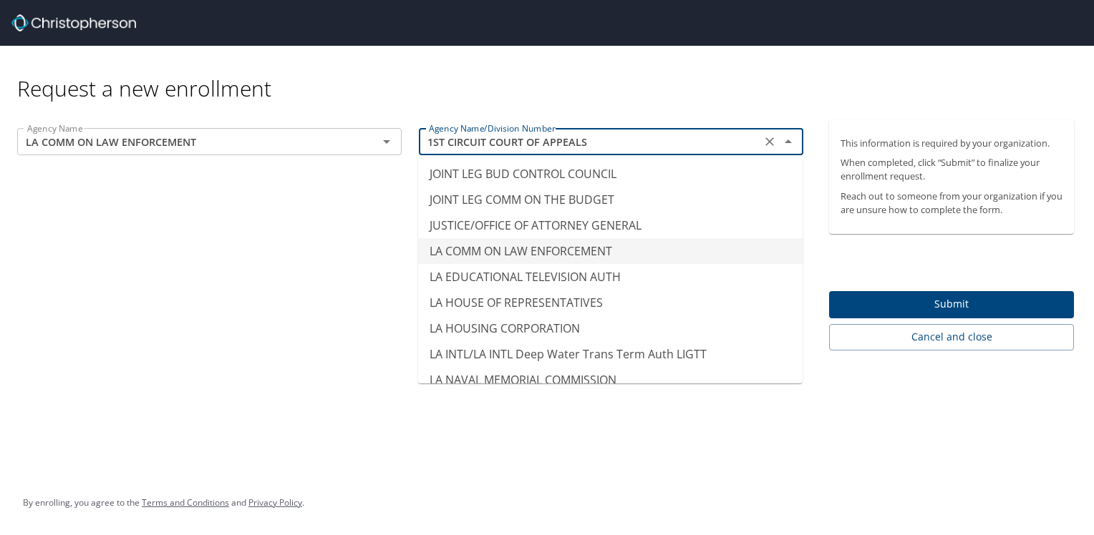
click at [570, 238] on li "LA COMM ON LAW ENFORCEMENT" at bounding box center [610, 251] width 384 height 26
type input "LA COMM ON LAW ENFORCEMENT"
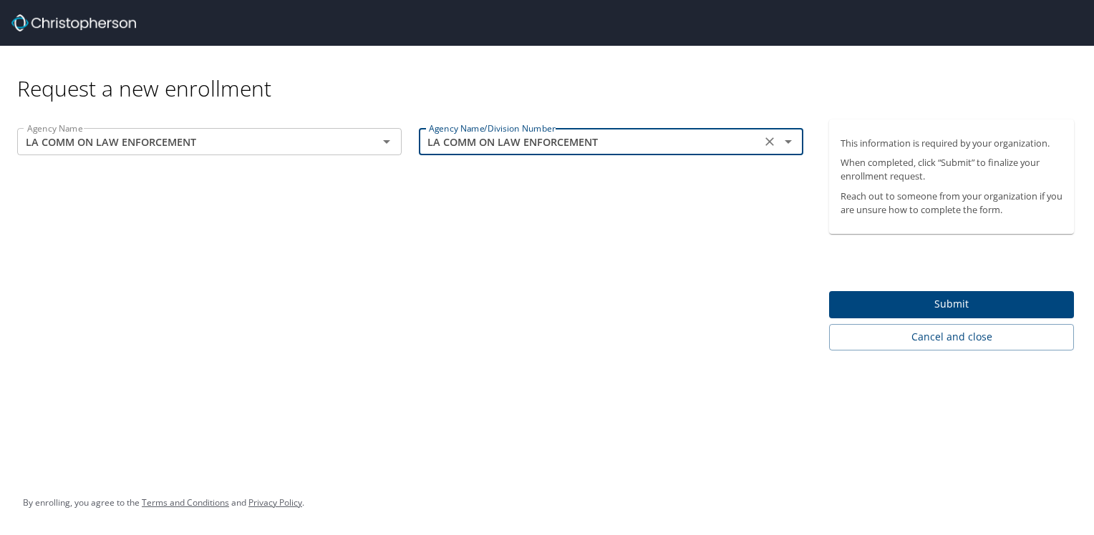
click at [527, 243] on div "Agency Name LA COMM ON LAW ENFORCEMENT Agency Name Agency Name/Division Number …" at bounding box center [410, 235] width 820 height 231
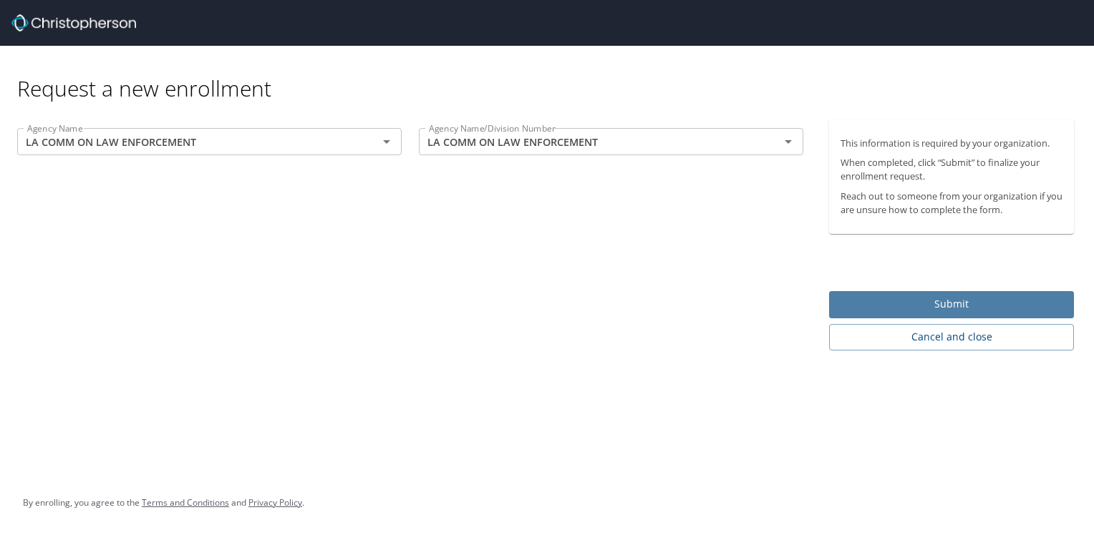
click at [952, 300] on span "Submit" at bounding box center [951, 305] width 222 height 18
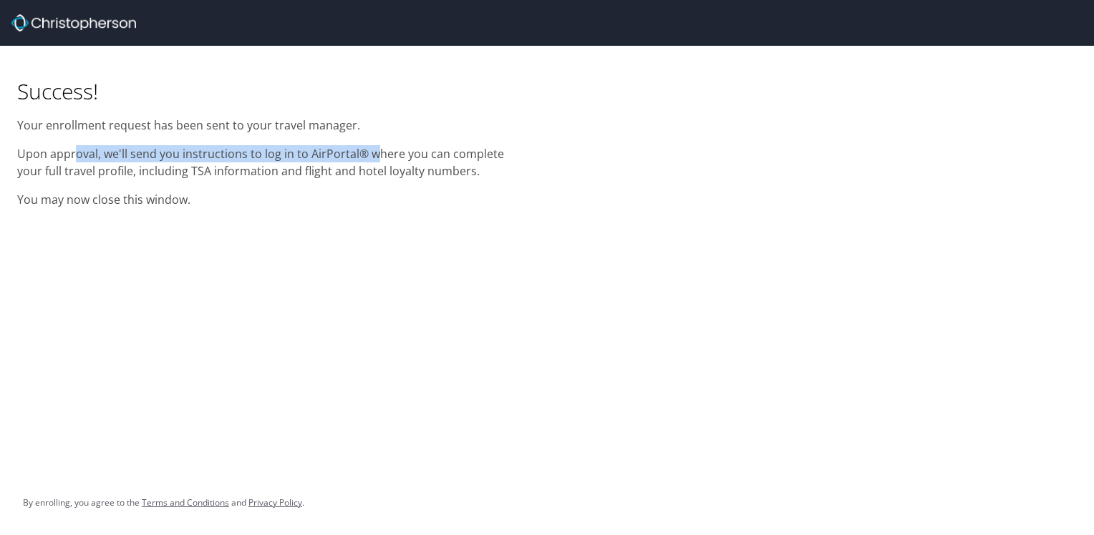
drag, startPoint x: 83, startPoint y: 152, endPoint x: 387, endPoint y: 160, distance: 303.6
click at [387, 160] on p "Upon approval, we'll send you instructions to log in to AirPortal® where you ca…" at bounding box center [273, 162] width 513 height 34
drag, startPoint x: 387, startPoint y: 160, endPoint x: 392, endPoint y: 180, distance: 20.8
click at [394, 179] on p "Upon approval, we'll send you instructions to log in to AirPortal® where you ca…" at bounding box center [273, 162] width 513 height 34
